Goal: Information Seeking & Learning: Learn about a topic

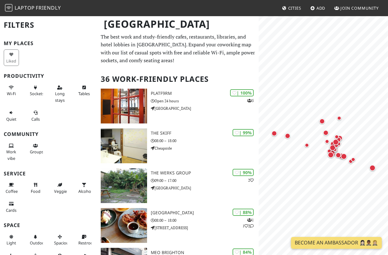
scroll to position [7, 0]
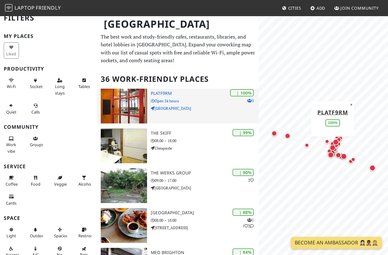
click at [138, 109] on img at bounding box center [124, 106] width 46 height 35
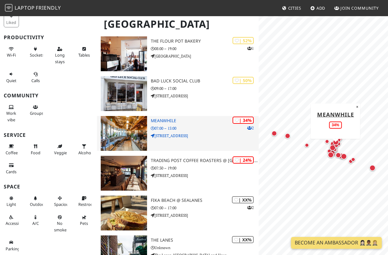
scroll to position [929, 0]
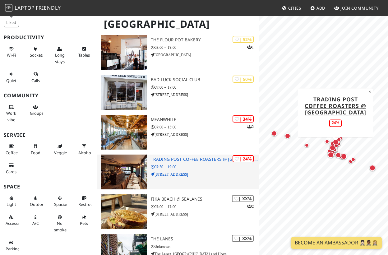
click at [129, 173] on img at bounding box center [124, 172] width 46 height 35
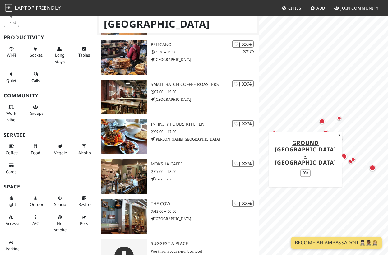
scroll to position [1306, 0]
